Goal: Task Accomplishment & Management: Manage account settings

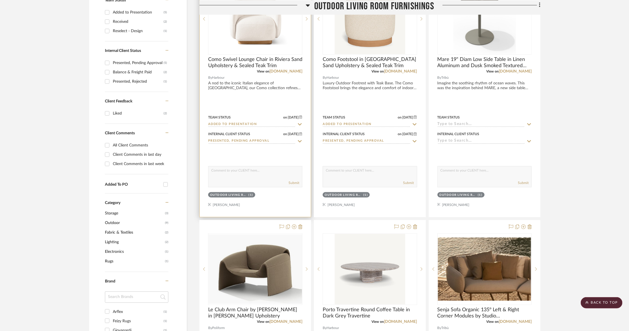
scroll to position [194, 0]
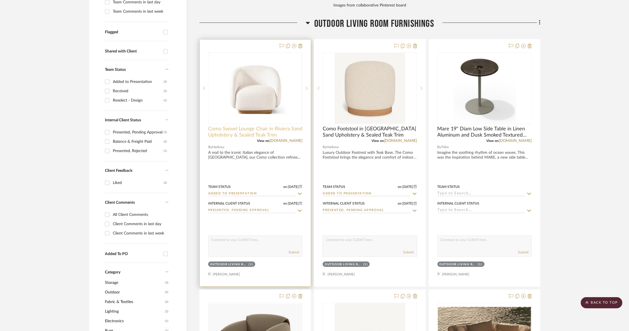
click at [241, 126] on span "Como Swivel Lounge Chair in Riviera Sand Upholstery & Sealed Teak Trim" at bounding box center [255, 132] width 94 height 12
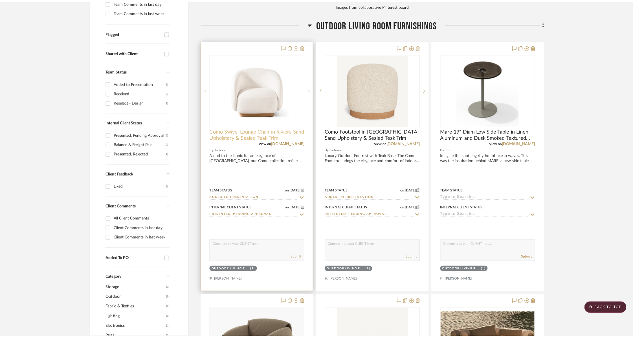
scroll to position [0, 0]
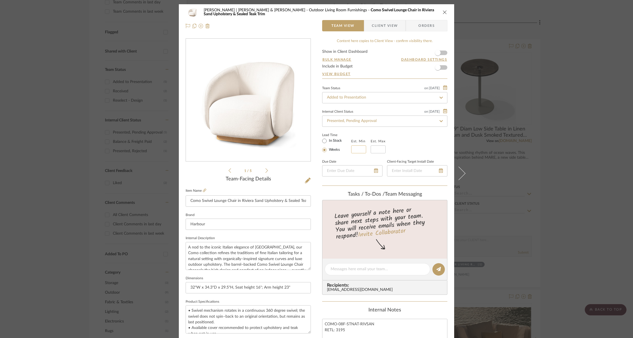
click at [353, 149] on input "text" at bounding box center [358, 149] width 15 height 8
type input "20"
type input "24"
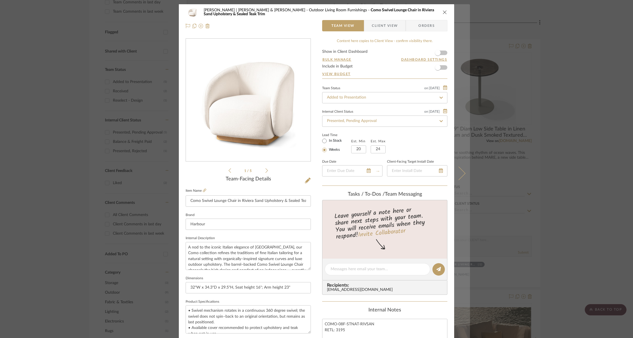
click at [461, 169] on button at bounding box center [462, 173] width 16 height 338
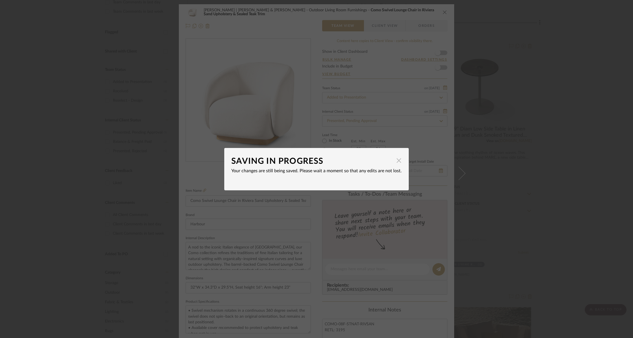
click at [396, 162] on span "button" at bounding box center [398, 160] width 11 height 11
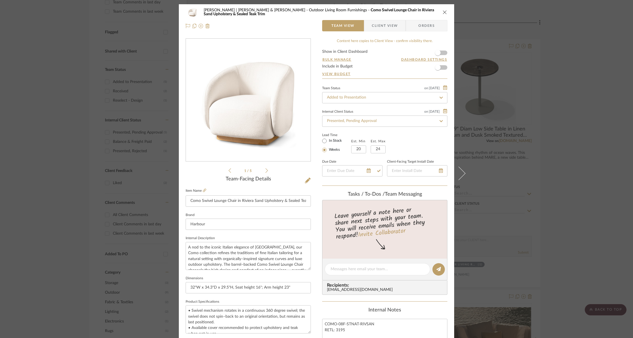
scroll to position [4, 0]
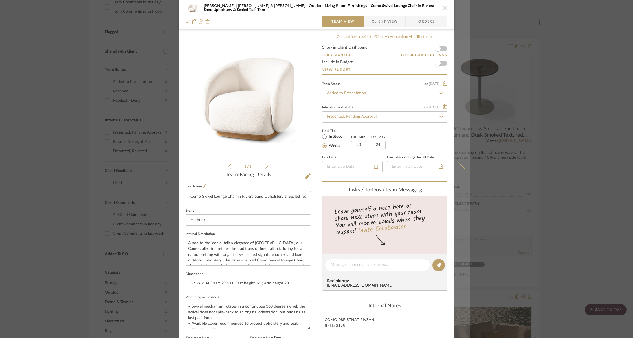
click at [460, 169] on icon at bounding box center [459, 169] width 14 height 14
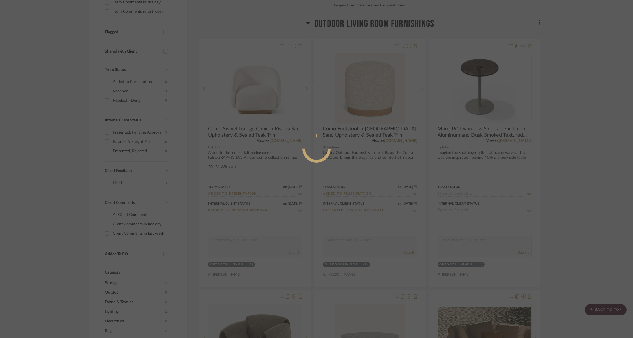
scroll to position [0, 0]
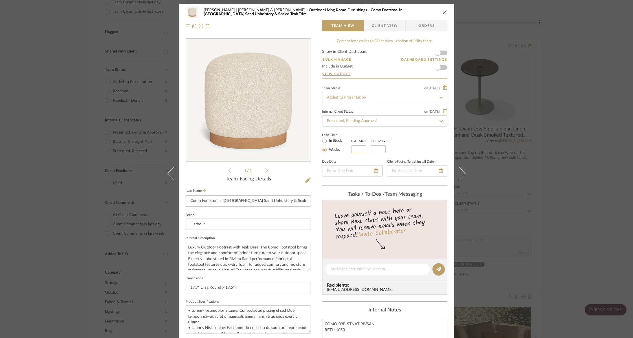
click at [351, 146] on input "text" at bounding box center [358, 149] width 15 height 8
type input "20"
type input "24"
click at [443, 12] on icon "close" at bounding box center [445, 12] width 5 height 5
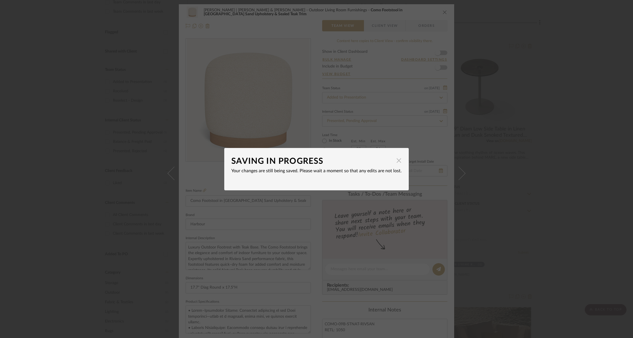
click at [396, 161] on span "button" at bounding box center [398, 160] width 11 height 11
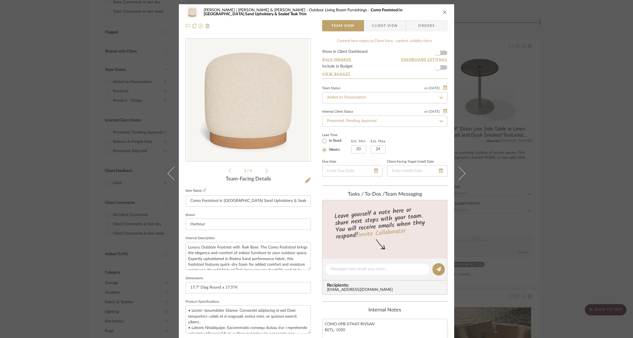
click at [443, 12] on icon "close" at bounding box center [445, 12] width 5 height 5
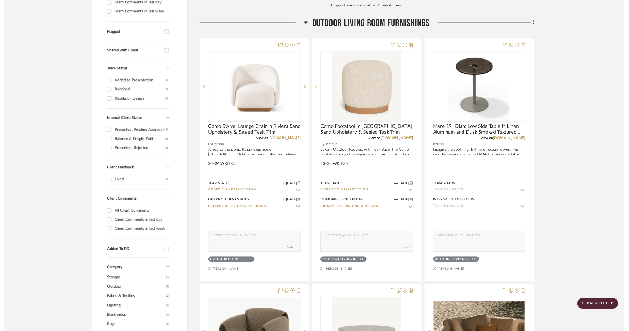
scroll to position [194, 0]
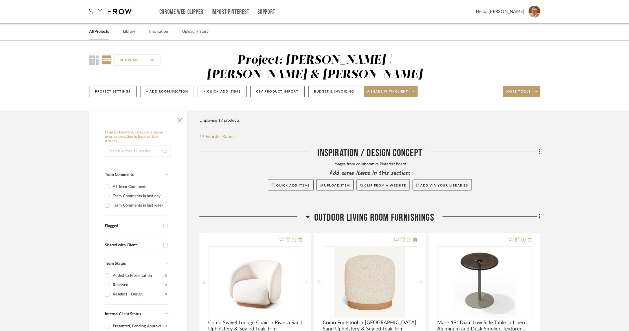
click at [133, 146] on input at bounding box center [138, 151] width 66 height 11
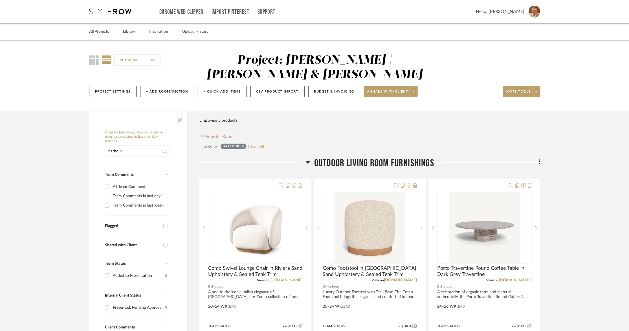
type input "harbour"
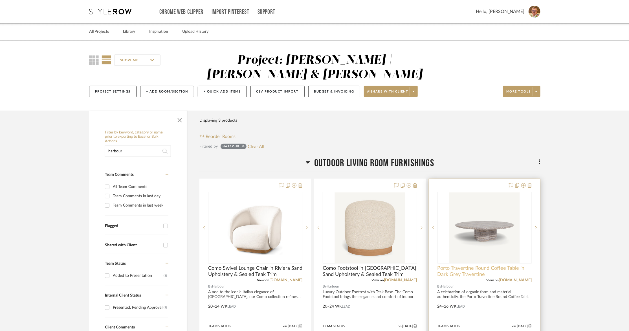
click at [454, 265] on span "Porto Travertine Round Coffee Table in Dark Grey Travertine" at bounding box center [485, 271] width 94 height 12
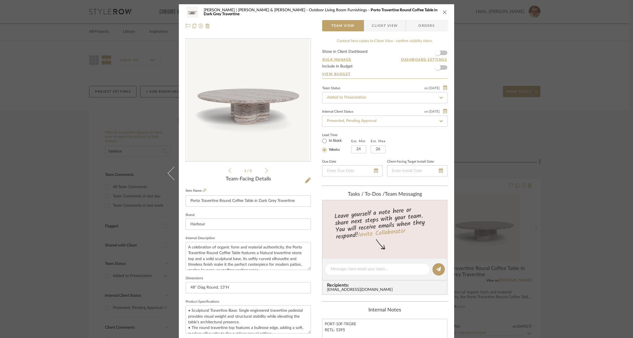
click at [443, 12] on icon "close" at bounding box center [445, 12] width 5 height 5
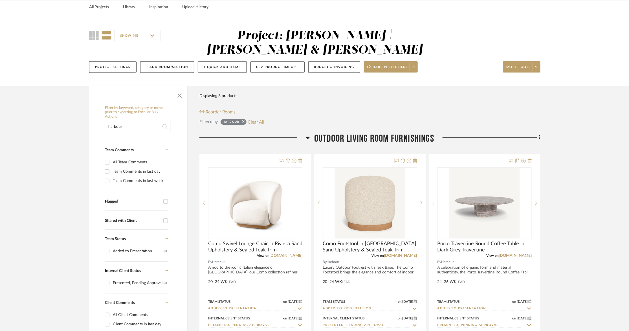
scroll to position [22, 0]
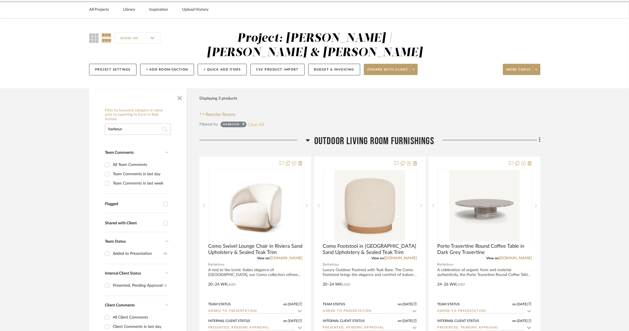
click at [258, 121] on button "Clear All" at bounding box center [256, 124] width 17 height 7
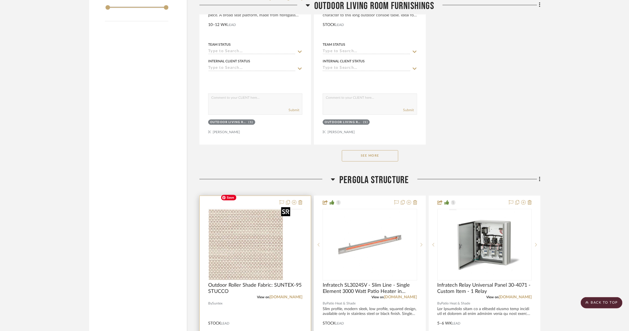
scroll to position [849, 0]
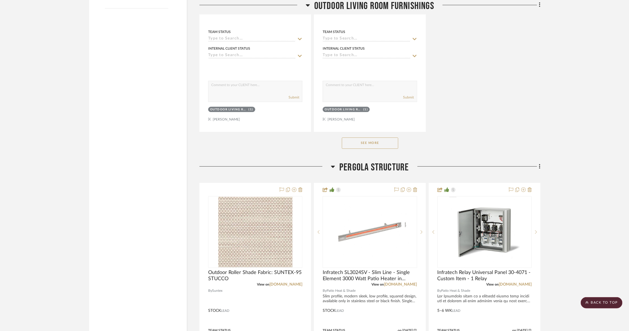
click at [363, 137] on button "See More" at bounding box center [370, 142] width 56 height 11
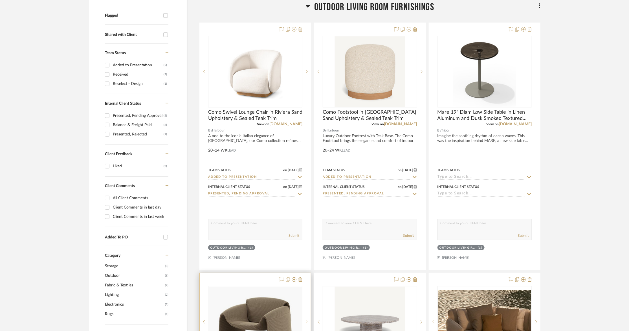
scroll to position [343, 0]
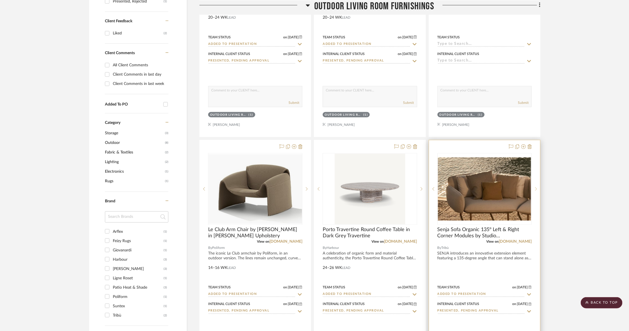
click at [537, 187] on sr-next-btn at bounding box center [536, 189] width 8 height 4
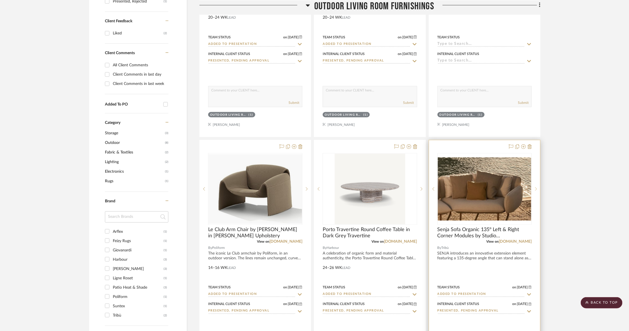
click at [536, 187] on icon at bounding box center [536, 189] width 2 height 4
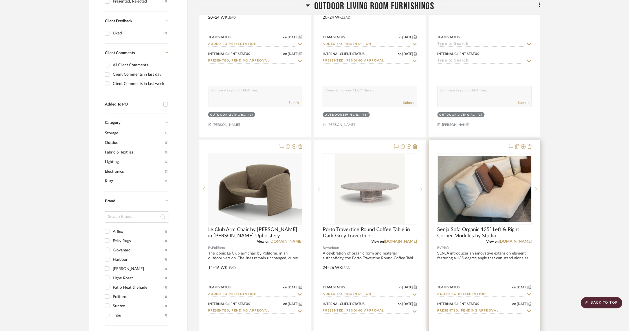
click at [435, 187] on sr-prev-btn at bounding box center [433, 189] width 8 height 4
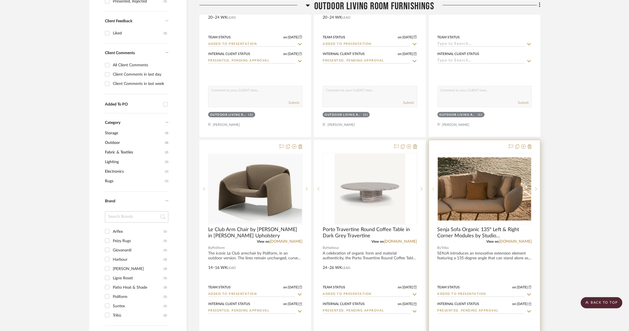
click at [435, 187] on sr-prev-btn at bounding box center [433, 189] width 8 height 4
